Goal: Information Seeking & Learning: Learn about a topic

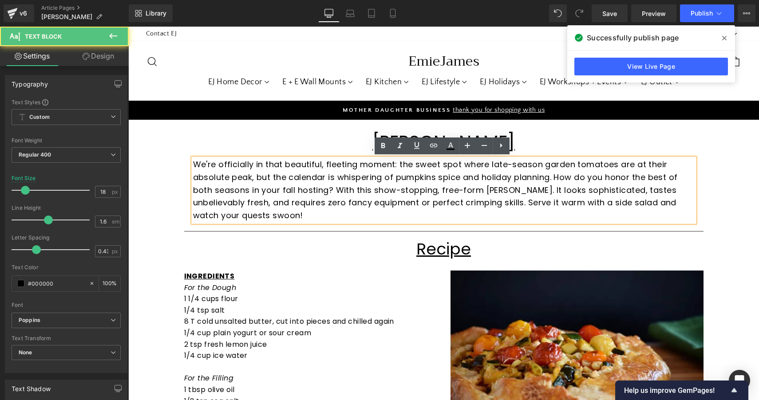
click at [356, 202] on p "We're officially in that beautiful, fleeting moment: the sweet spot where late-…" at bounding box center [444, 190] width 502 height 64
click at [378, 201] on p "We're officially in that beautiful, fleeting moment: the sweet spot where late-…" at bounding box center [444, 190] width 502 height 64
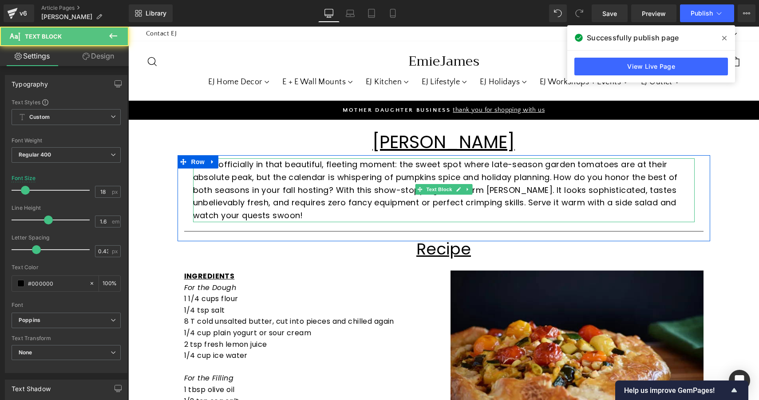
click at [510, 176] on p "We're officially in that beautiful, fleeting moment: the sweet spot where late-…" at bounding box center [444, 190] width 502 height 64
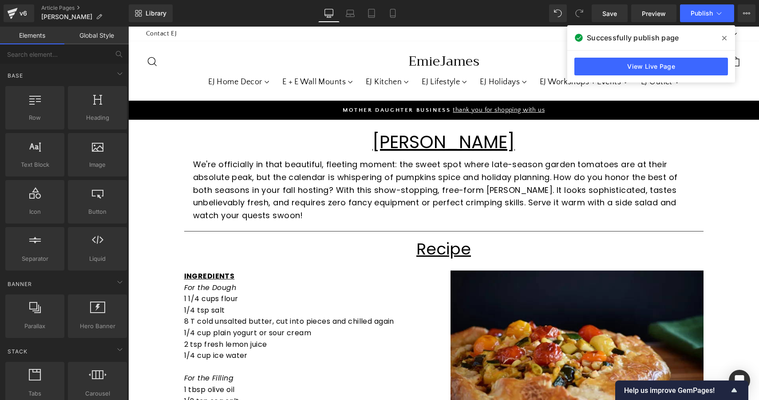
click at [725, 40] on icon at bounding box center [724, 38] width 4 height 4
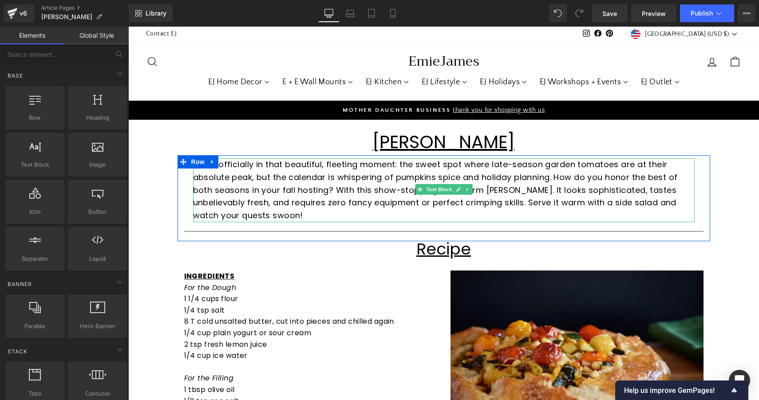
click at [622, 199] on p "We're officially in that beautiful, fleeting moment: the sweet spot where late-…" at bounding box center [444, 190] width 502 height 64
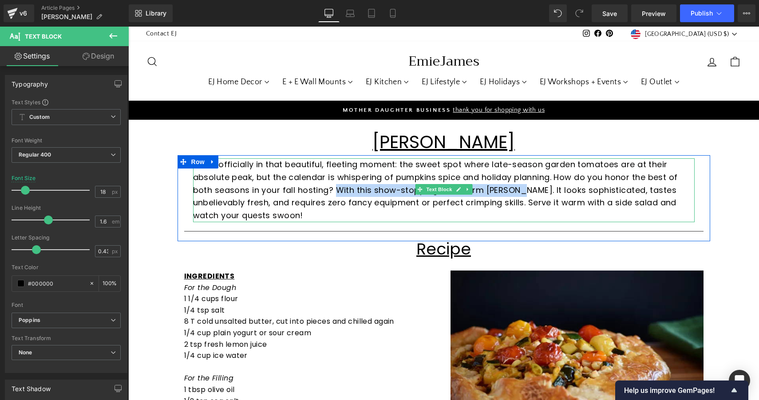
drag, startPoint x: 332, startPoint y: 189, endPoint x: 519, endPoint y: 190, distance: 187.3
click at [519, 190] on p "We're officially in that beautiful, fleeting moment: the sweet spot where late-…" at bounding box center [444, 190] width 502 height 64
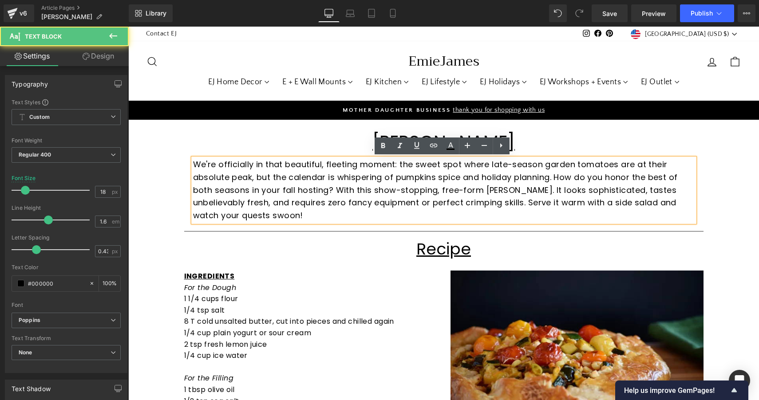
click at [549, 197] on p "We're officially in that beautiful, fleeting moment: the sweet spot where late-…" at bounding box center [444, 190] width 502 height 64
click at [554, 189] on p "We're officially in that beautiful, fleeting moment: the sweet spot where late-…" at bounding box center [444, 190] width 502 height 64
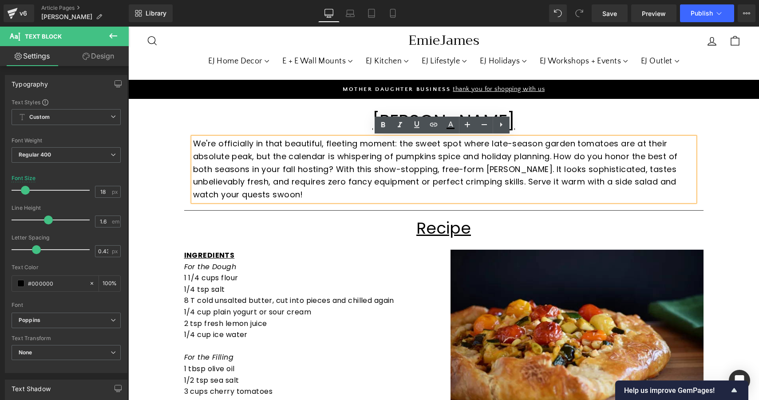
scroll to position [19, 0]
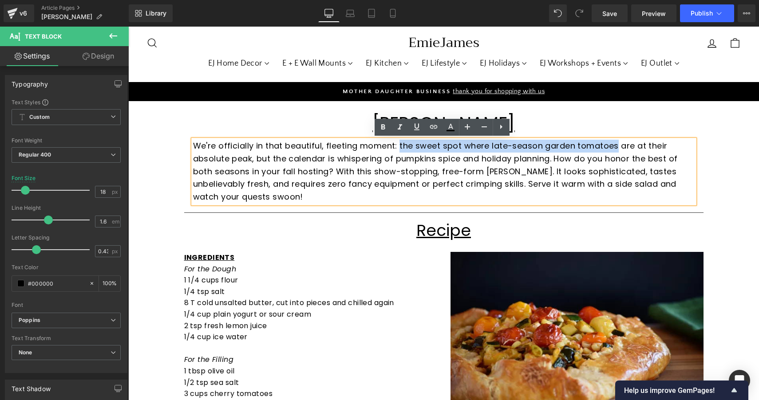
drag, startPoint x: 399, startPoint y: 145, endPoint x: 613, endPoint y: 147, distance: 214.9
click at [613, 147] on p "We're officially in that beautiful, fleeting moment: the sweet spot where late-…" at bounding box center [444, 172] width 502 height 64
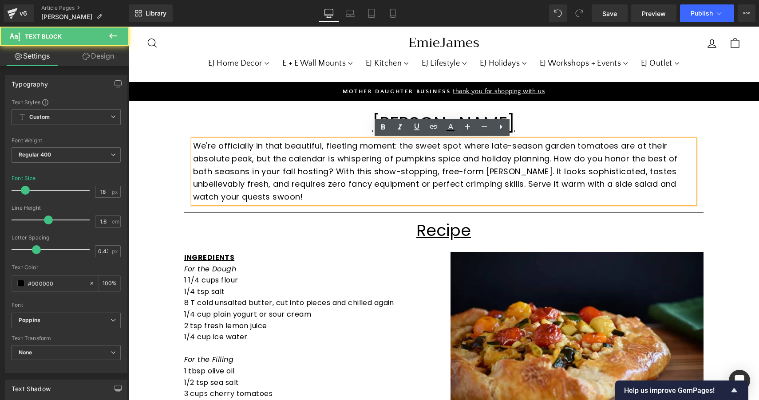
click at [516, 163] on p "We're officially in that beautiful, fleeting moment: the sweet spot where late-…" at bounding box center [444, 172] width 502 height 64
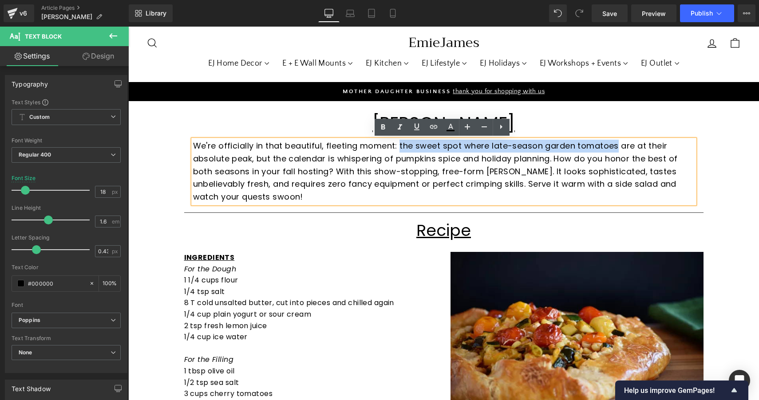
drag, startPoint x: 398, startPoint y: 144, endPoint x: 615, endPoint y: 142, distance: 216.6
click at [615, 142] on p "We're officially in that beautiful, fleeting moment: the sweet spot where late-…" at bounding box center [444, 172] width 502 height 64
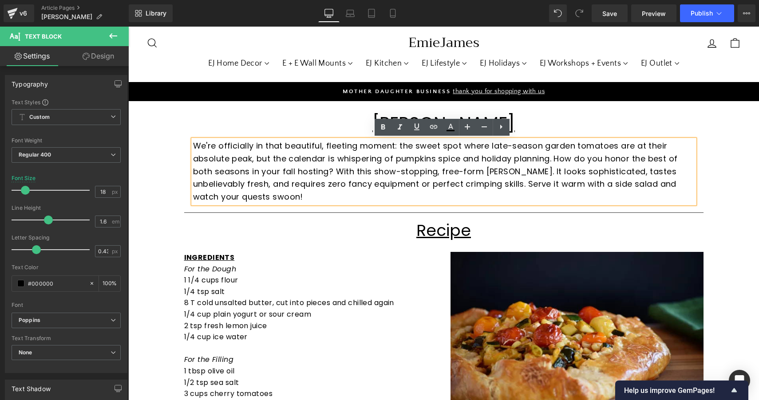
click at [595, 172] on p "We're officially in that beautiful, fleeting moment: the sweet spot where late-…" at bounding box center [444, 172] width 502 height 64
click at [640, 166] on p "We're officially in that beautiful, fleeting moment: the sweet spot where late-…" at bounding box center [444, 172] width 502 height 64
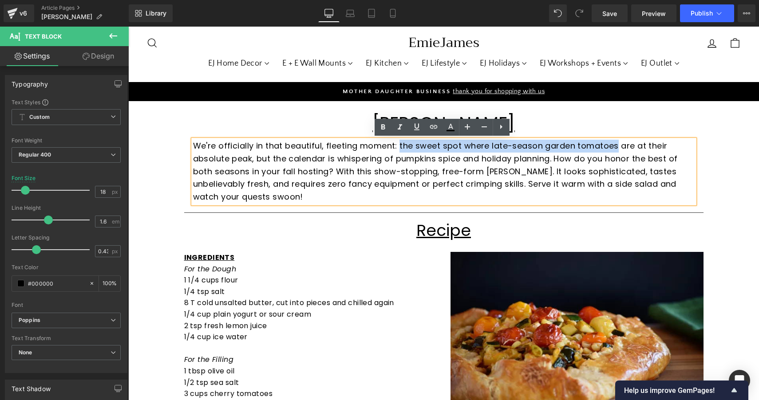
drag, startPoint x: 614, startPoint y: 146, endPoint x: 396, endPoint y: 139, distance: 218.1
click at [396, 140] on div "We're officially in that beautiful, fleeting moment: the sweet spot where late-…" at bounding box center [444, 172] width 502 height 64
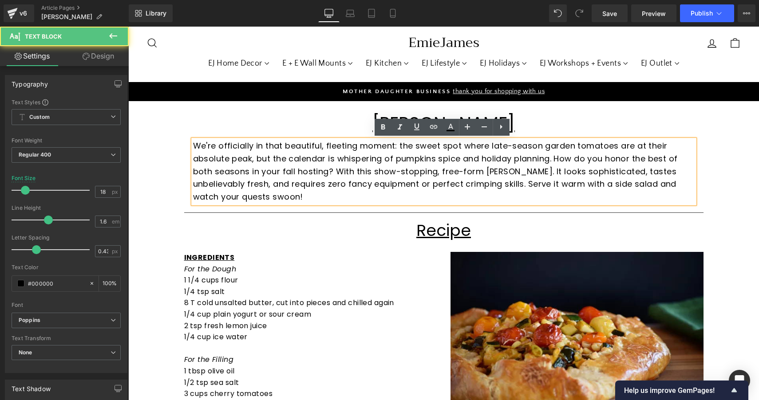
click at [471, 164] on p "We're officially in that beautiful, fleeting moment: the sweet spot where late-…" at bounding box center [444, 172] width 502 height 64
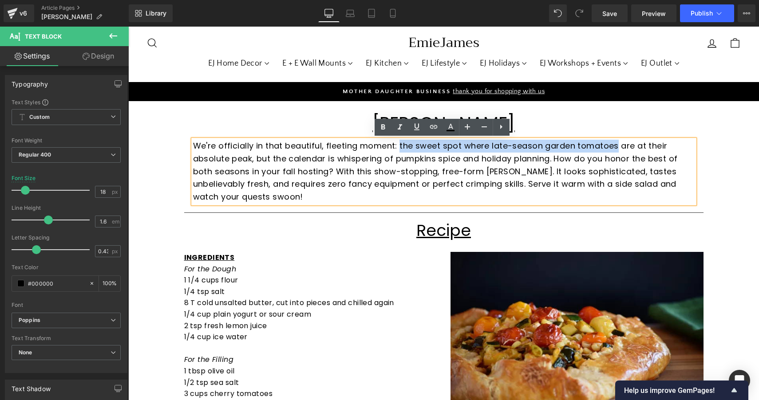
drag, startPoint x: 397, startPoint y: 145, endPoint x: 614, endPoint y: 141, distance: 217.1
click at [614, 141] on p "We're officially in that beautiful, fleeting moment: the sweet spot where late-…" at bounding box center [444, 172] width 502 height 64
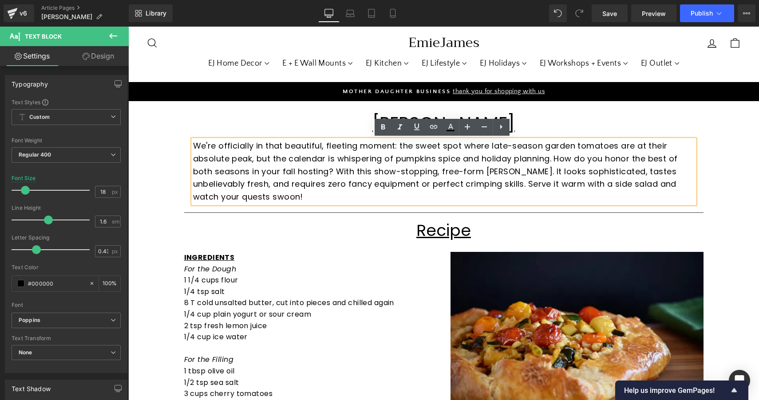
click at [600, 161] on p "We're officially in that beautiful, fleeting moment: the sweet spot where late-…" at bounding box center [444, 172] width 502 height 64
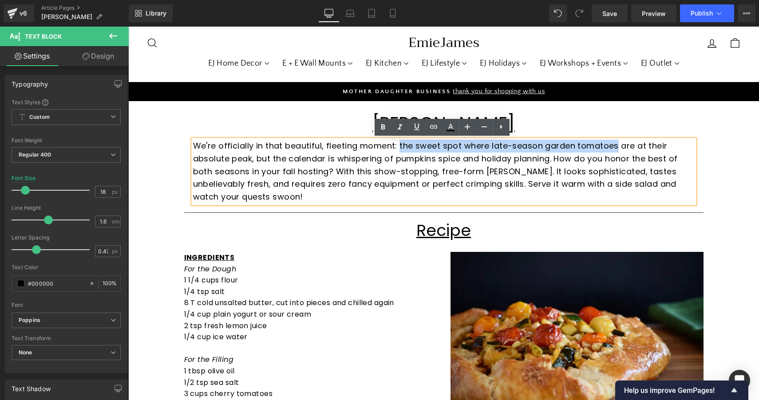
drag, startPoint x: 615, startPoint y: 146, endPoint x: 398, endPoint y: 147, distance: 217.5
click at [398, 147] on p "We're officially in that beautiful, fleeting moment: the sweet spot where late-…" at bounding box center [444, 172] width 502 height 64
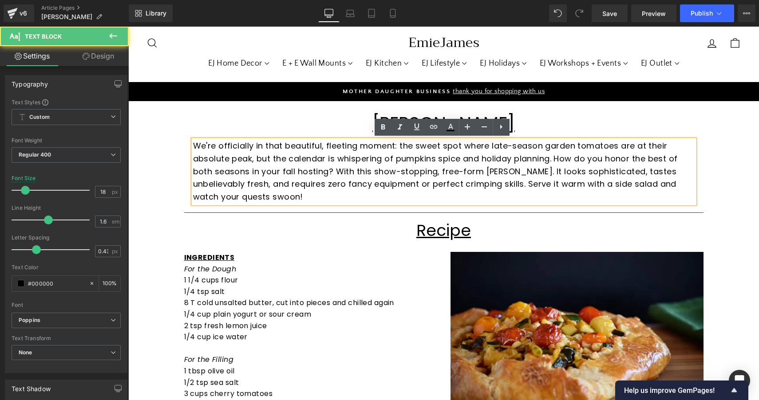
click at [420, 169] on p "We're officially in that beautiful, fleeting moment: the sweet spot where late-…" at bounding box center [444, 172] width 502 height 64
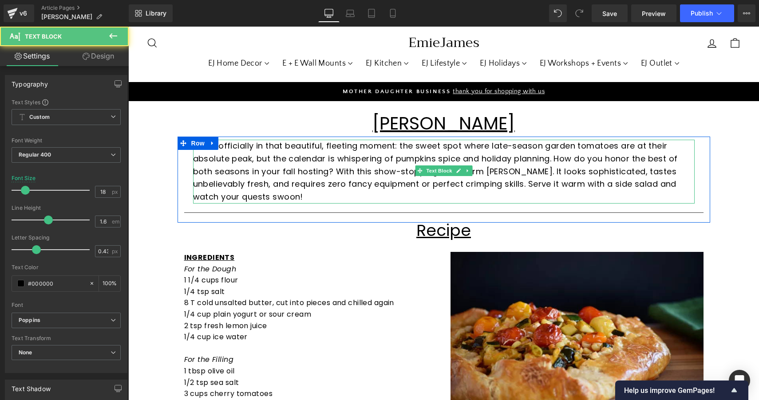
click at [360, 168] on p "We're officially in that beautiful, fleeting moment: the sweet spot where late-…" at bounding box center [444, 172] width 502 height 64
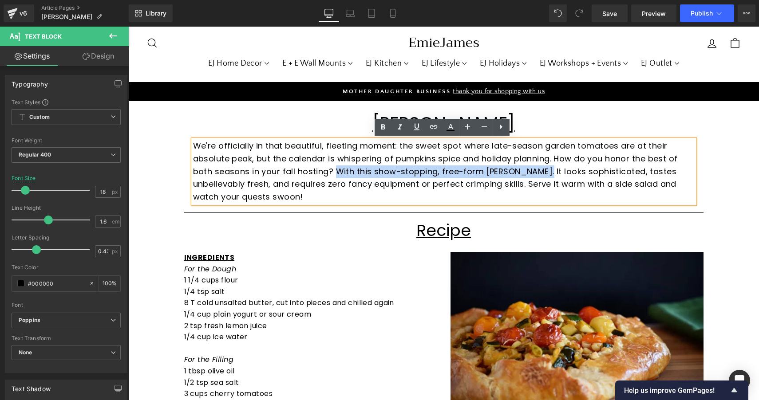
drag, startPoint x: 333, startPoint y: 169, endPoint x: 545, endPoint y: 171, distance: 211.7
click at [545, 171] on p "We're officially in that beautiful, fleeting moment: the sweet spot where late-…" at bounding box center [444, 172] width 502 height 64
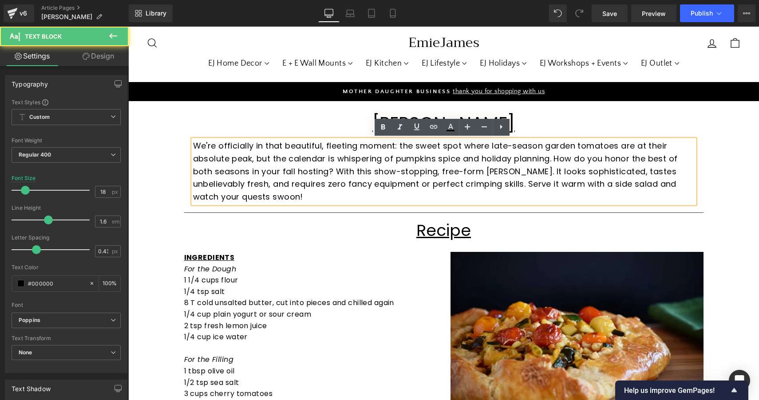
click at [569, 169] on p "We're officially in that beautiful, fleeting moment: the sweet spot where late-…" at bounding box center [444, 172] width 502 height 64
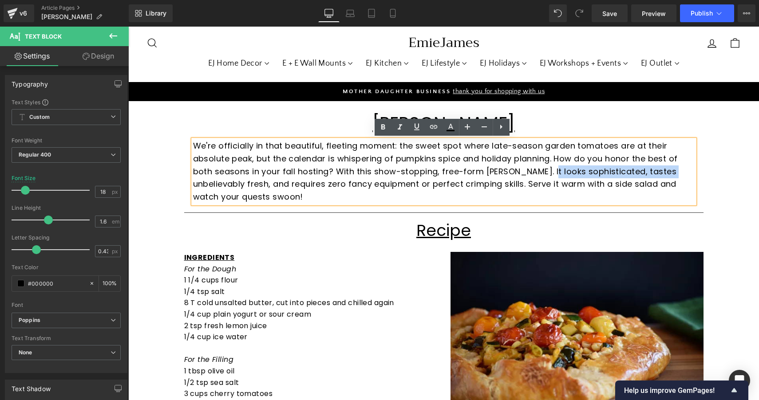
drag, startPoint x: 551, startPoint y: 171, endPoint x: 668, endPoint y: 172, distance: 116.8
click at [668, 172] on p "We're officially in that beautiful, fleeting moment: the sweet spot where late-…" at bounding box center [444, 172] width 502 height 64
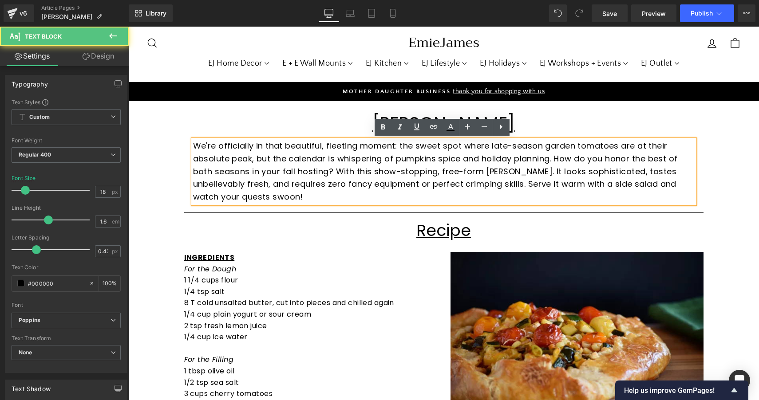
click at [530, 170] on p "We're officially in that beautiful, fleeting moment: the sweet spot where late-…" at bounding box center [444, 172] width 502 height 64
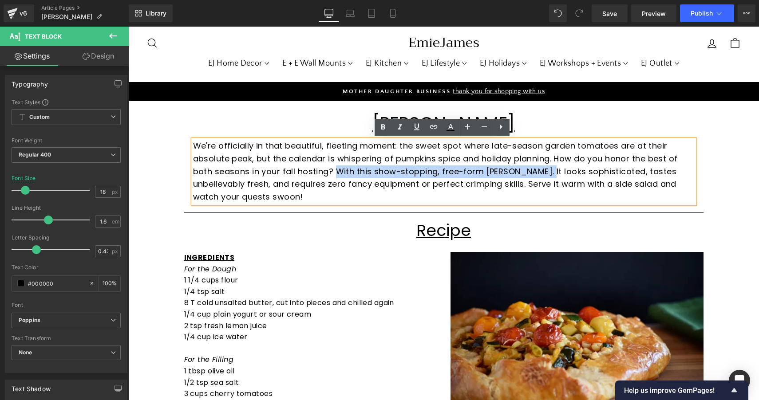
drag, startPoint x: 549, startPoint y: 170, endPoint x: 334, endPoint y: 170, distance: 214.8
click at [334, 170] on p "We're officially in that beautiful, fleeting moment: the sweet spot where late-…" at bounding box center [444, 172] width 502 height 64
click at [549, 167] on p "We're officially in that beautiful, fleeting moment: the sweet spot where late-…" at bounding box center [444, 172] width 502 height 64
